Goal: Task Accomplishment & Management: Use online tool/utility

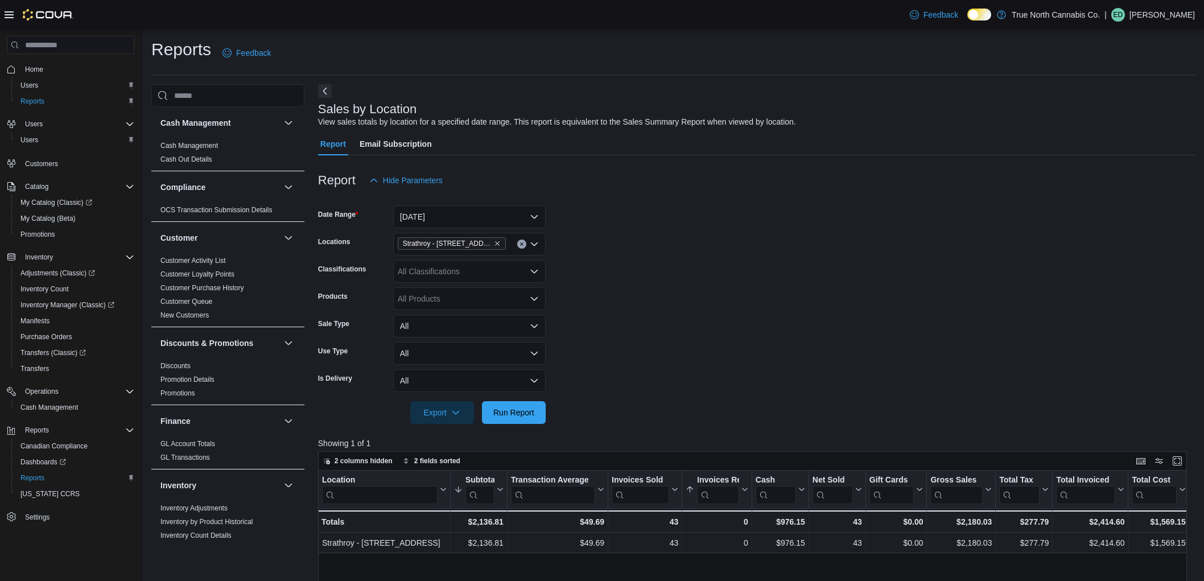
scroll to position [344, 0]
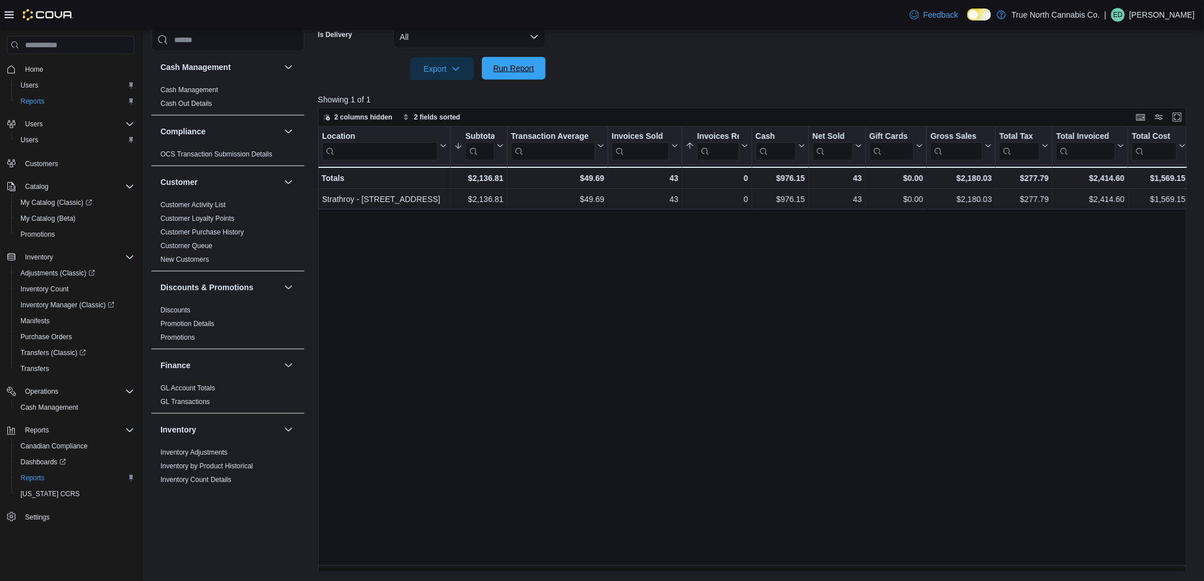
click at [515, 72] on span "Run Report" at bounding box center [513, 68] width 41 height 11
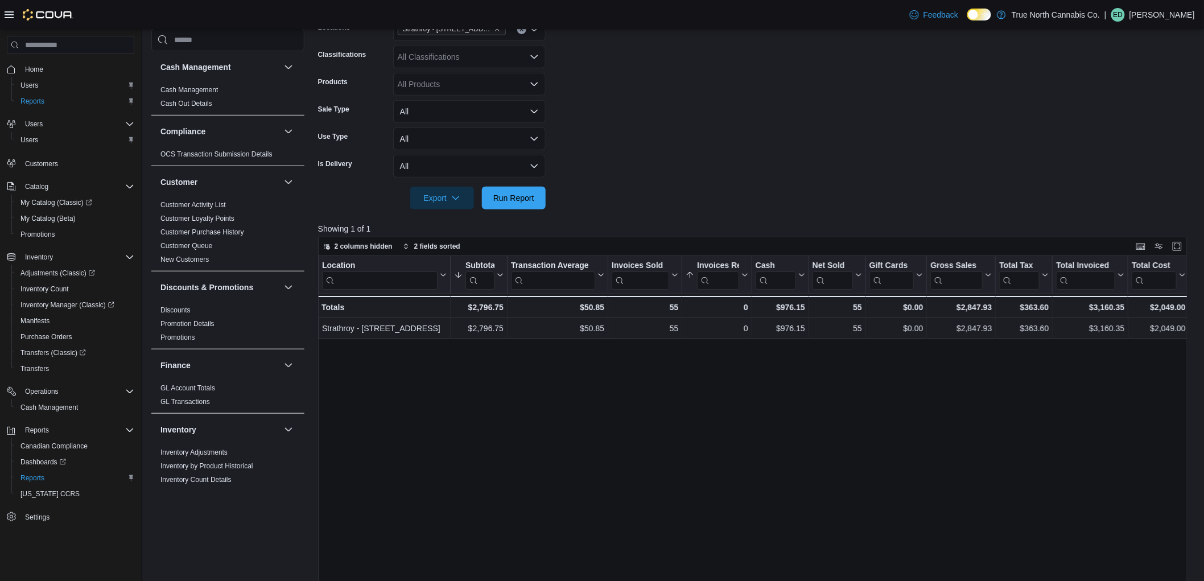
scroll to position [27, 0]
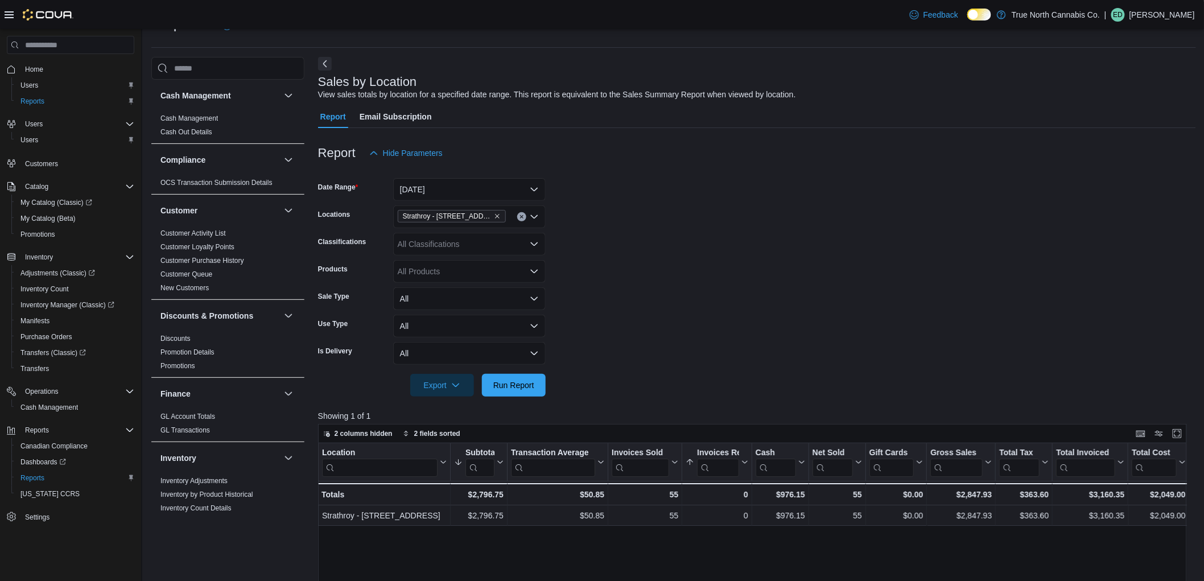
click at [645, 400] on div at bounding box center [757, 404] width 878 height 14
click at [531, 391] on span "Run Report" at bounding box center [514, 384] width 50 height 23
click at [541, 388] on button "Run Report" at bounding box center [514, 384] width 64 height 23
click at [536, 380] on span "Run Report" at bounding box center [514, 384] width 50 height 23
click at [475, 190] on button "[DATE]" at bounding box center [469, 189] width 153 height 23
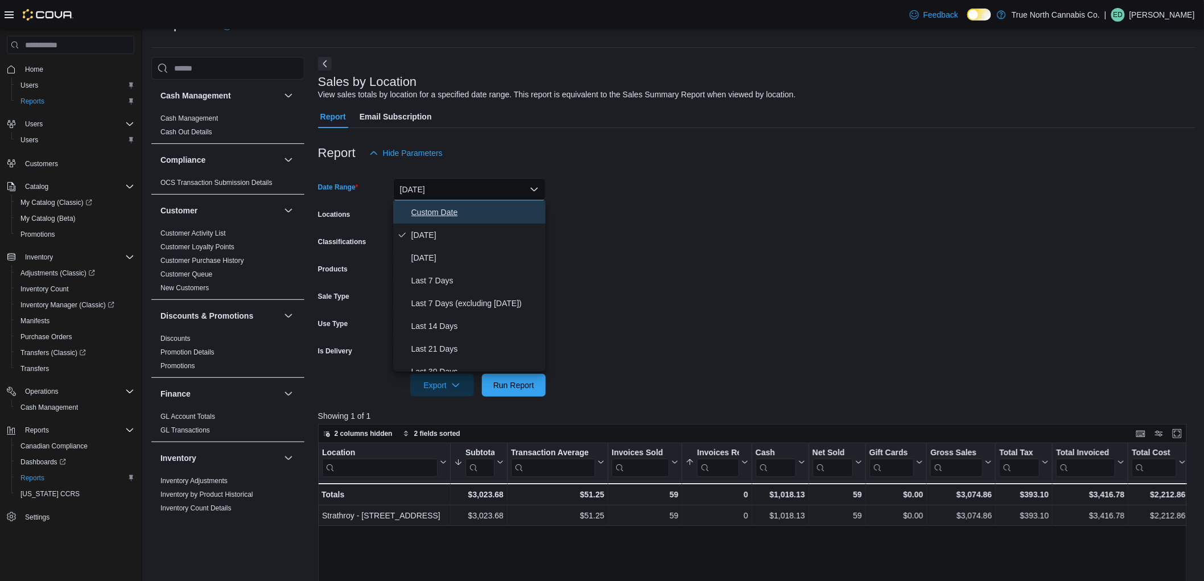
click at [482, 201] on button "Custom Date" at bounding box center [469, 212] width 153 height 23
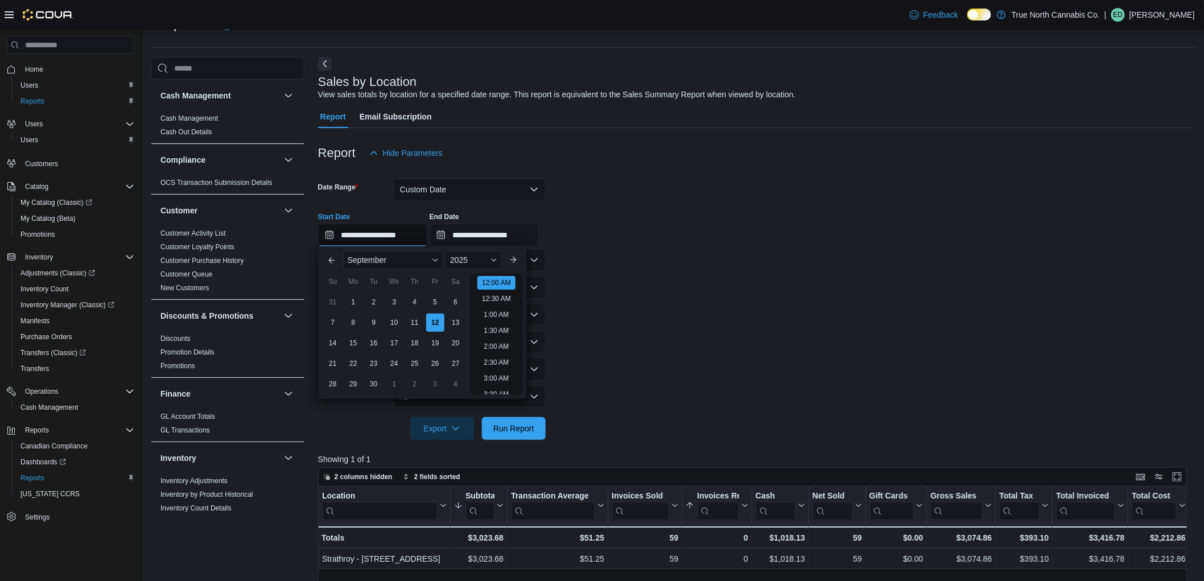
click at [407, 230] on input "**********" at bounding box center [372, 235] width 109 height 23
click at [336, 320] on div "7" at bounding box center [333, 322] width 20 height 20
type input "**********"
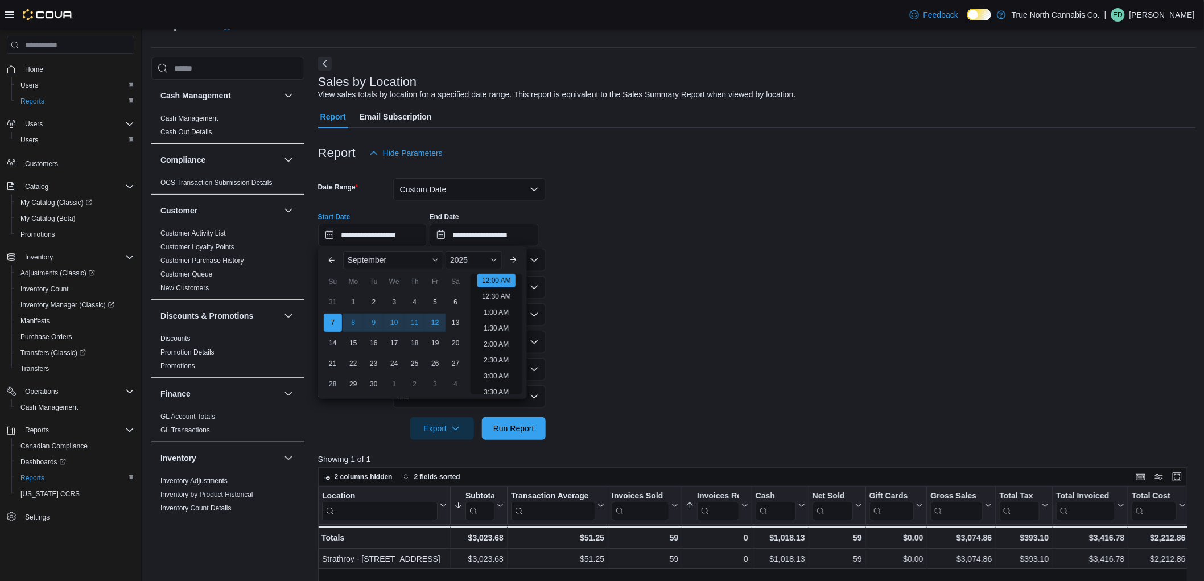
drag, startPoint x: 616, startPoint y: 285, endPoint x: 573, endPoint y: 337, distance: 68.0
click at [612, 286] on form "**********" at bounding box center [757, 301] width 878 height 275
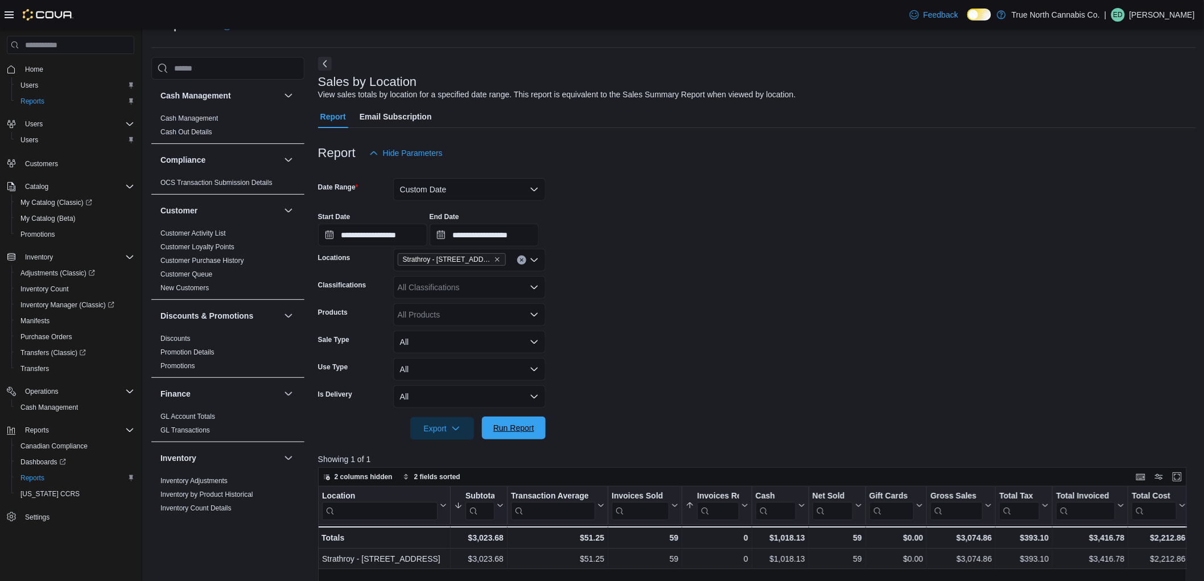
click at [535, 424] on span "Run Report" at bounding box center [514, 428] width 50 height 23
click at [479, 191] on button "Custom Date" at bounding box center [469, 189] width 153 height 23
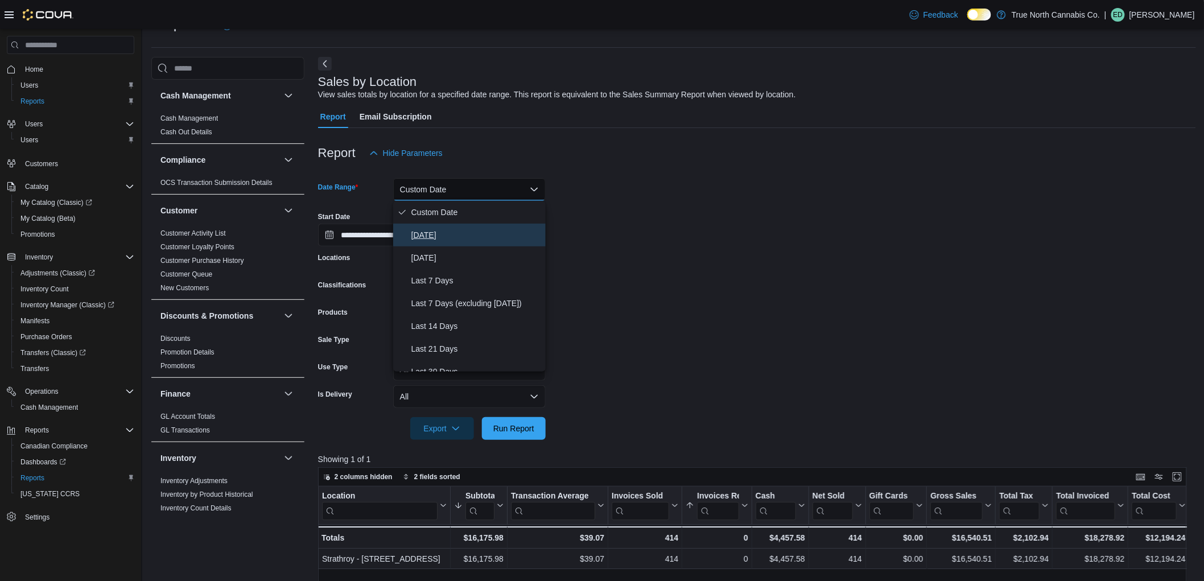
click at [469, 240] on span "[DATE]" at bounding box center [476, 235] width 130 height 14
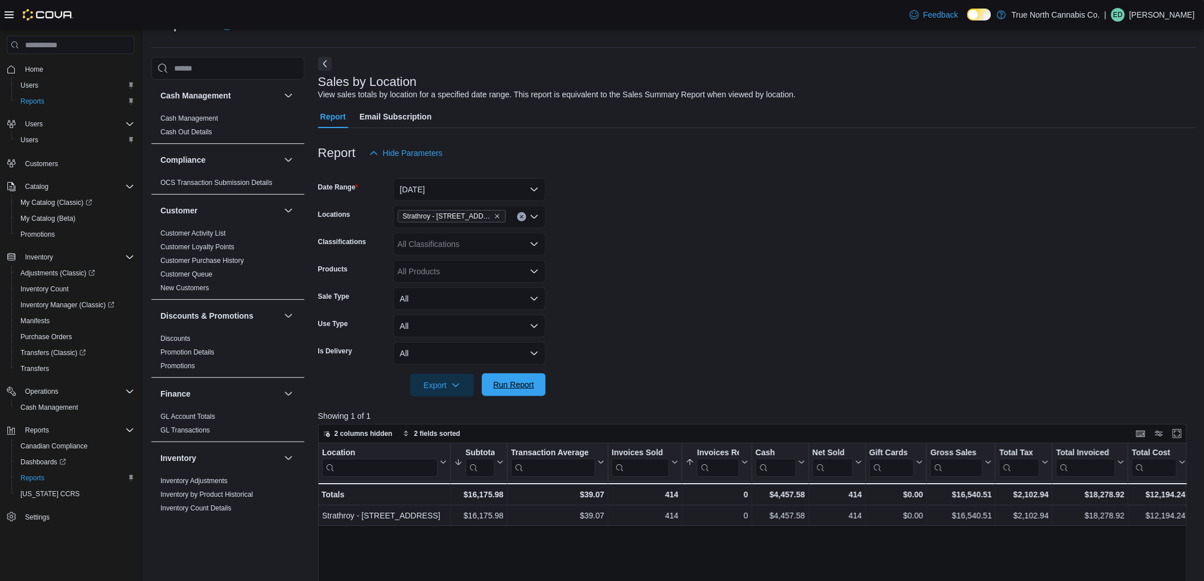
click at [529, 383] on span "Run Report" at bounding box center [513, 384] width 41 height 11
